Goal: Transaction & Acquisition: Purchase product/service

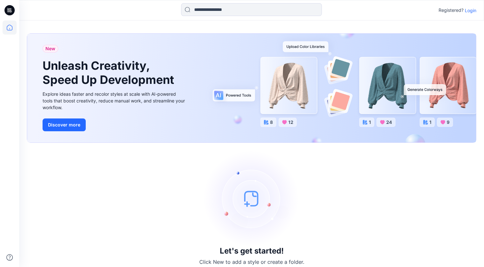
click at [470, 12] on p "Login" at bounding box center [471, 10] width 12 height 7
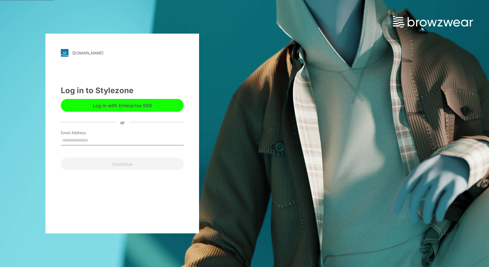
click at [134, 142] on input "Email Address" at bounding box center [122, 141] width 123 height 10
type input "**********"
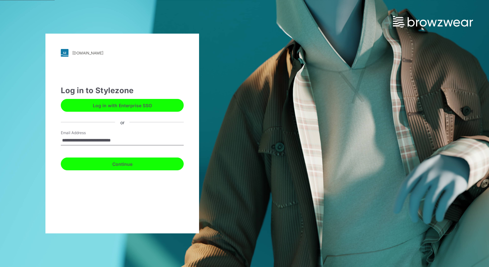
click at [134, 166] on button "Continue" at bounding box center [122, 164] width 123 height 13
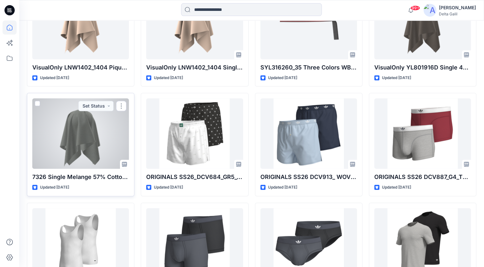
scroll to position [384, 0]
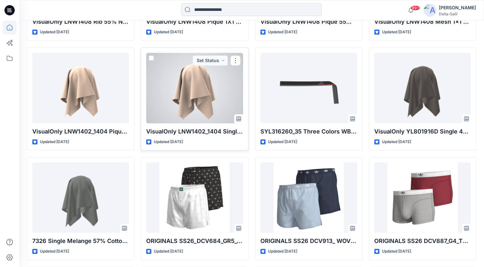
click at [210, 95] on div at bounding box center [194, 88] width 97 height 70
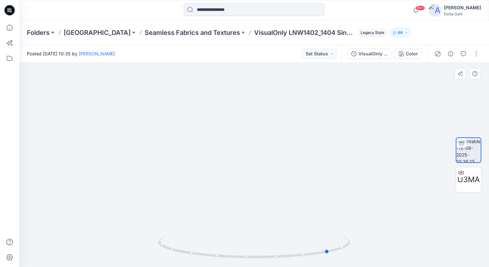
drag, startPoint x: 261, startPoint y: 257, endPoint x: 144, endPoint y: 257, distance: 116.5
click at [144, 257] on div at bounding box center [254, 165] width 470 height 204
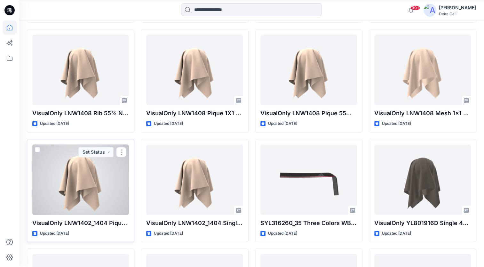
scroll to position [256, 0]
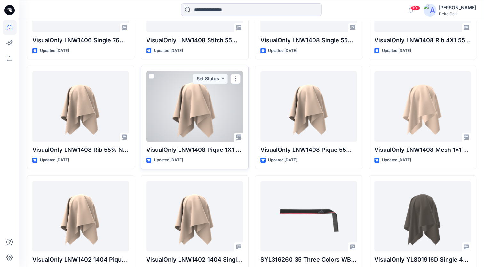
click at [182, 110] on div at bounding box center [194, 106] width 97 height 70
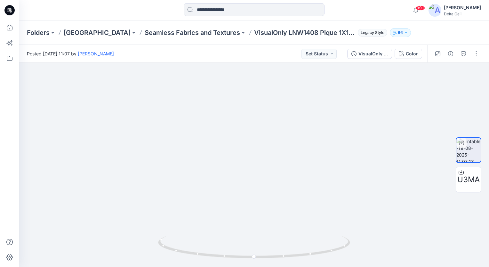
click at [10, 10] on icon at bounding box center [9, 10] width 10 height 10
